Goal: Navigation & Orientation: Find specific page/section

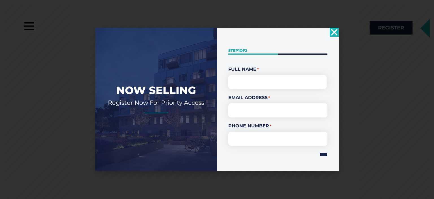
click at [336, 30] on use "Close" at bounding box center [334, 32] width 7 height 7
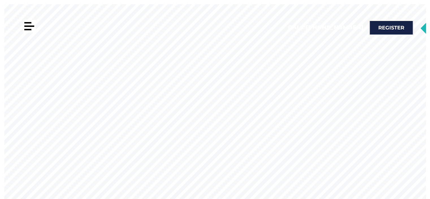
click at [30, 27] on div at bounding box center [29, 25] width 10 height 1
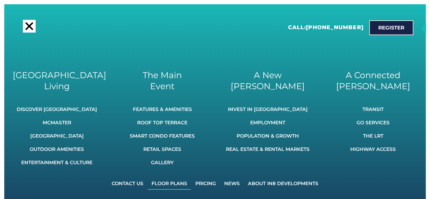
click at [174, 185] on link "Floor Plans" at bounding box center [169, 183] width 43 height 12
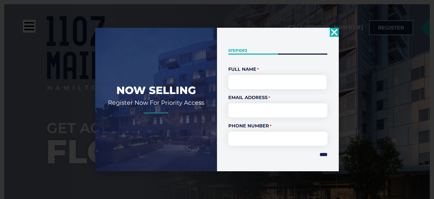
click at [333, 29] on icon "Close" at bounding box center [334, 32] width 9 height 9
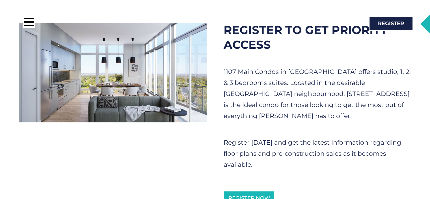
scroll to position [339, 0]
